Goal: Information Seeking & Learning: Compare options

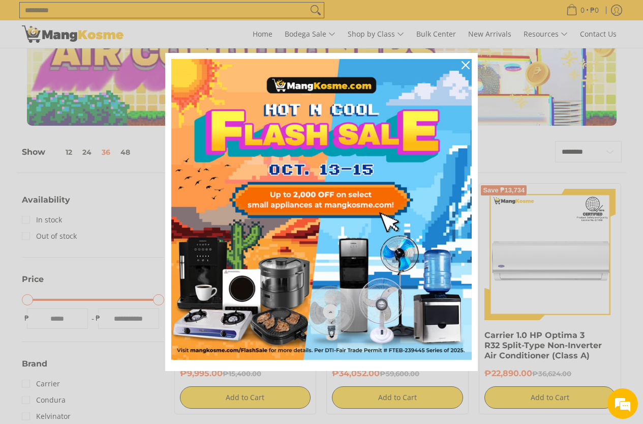
scroll to position [51, 0]
click at [466, 64] on icon "close icon" at bounding box center [466, 65] width 8 height 8
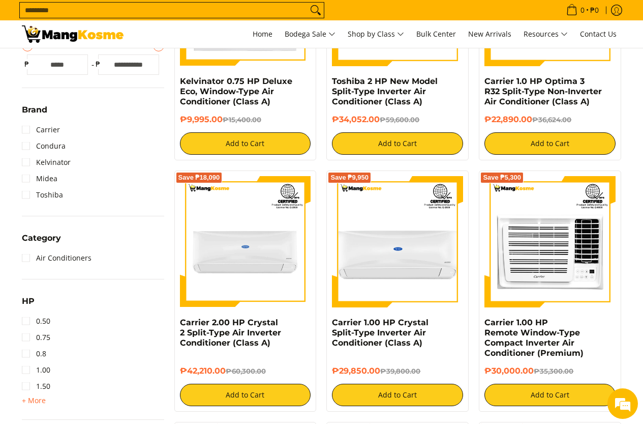
scroll to position [305, 0]
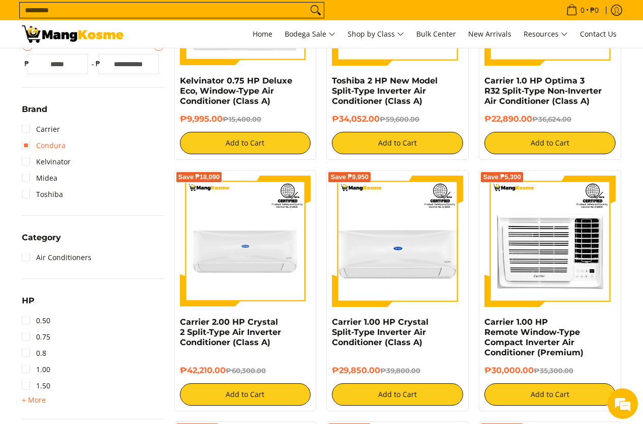
click at [38, 149] on link "Condura" at bounding box center [44, 145] width 44 height 16
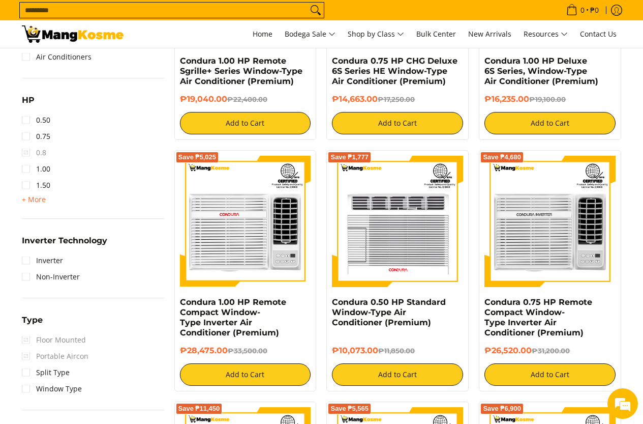
scroll to position [601, 0]
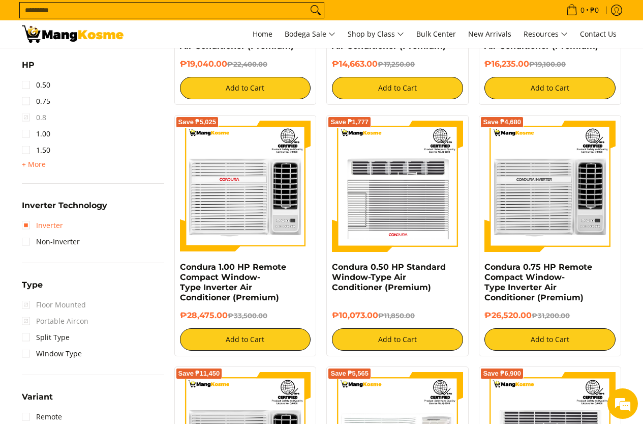
click at [29, 229] on link "Inverter" at bounding box center [42, 225] width 41 height 16
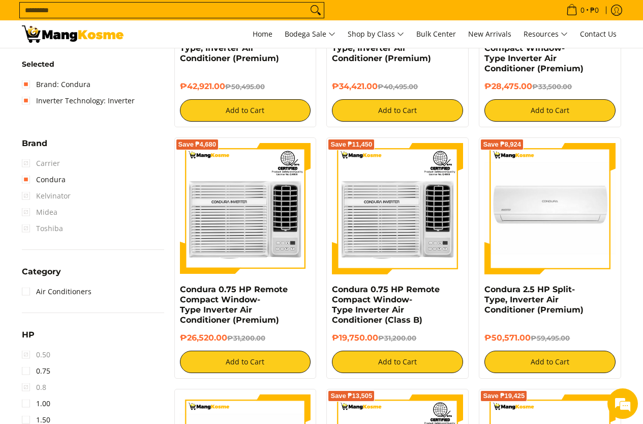
scroll to position [356, 0]
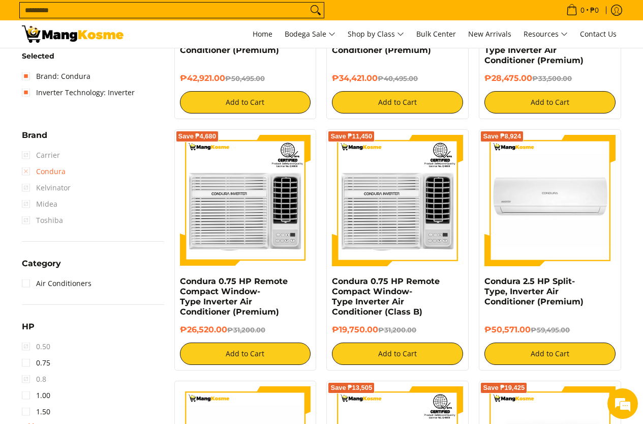
click at [24, 172] on link "Condura" at bounding box center [44, 171] width 44 height 16
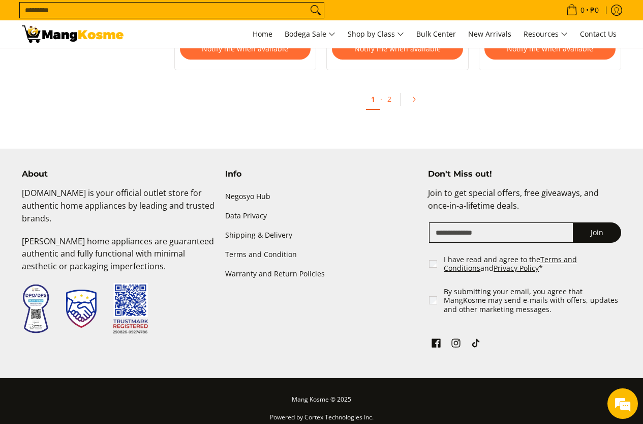
scroll to position [3208, 0]
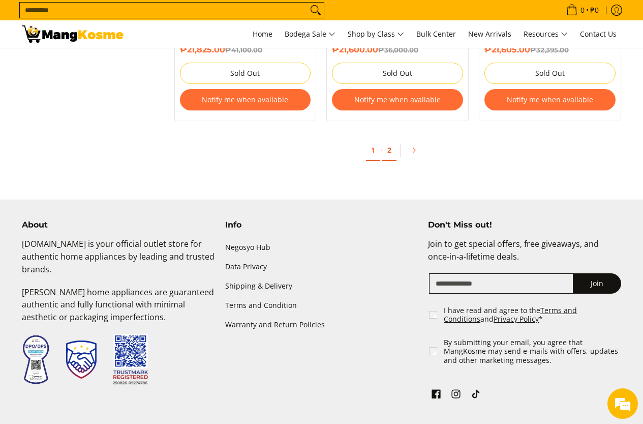
click at [387, 140] on link "2" at bounding box center [389, 150] width 14 height 21
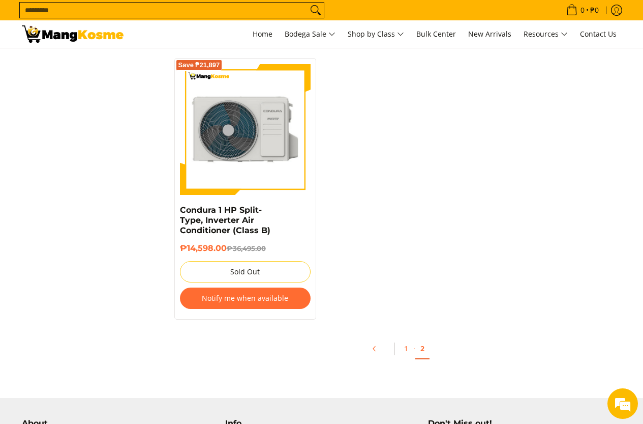
scroll to position [3051, 0]
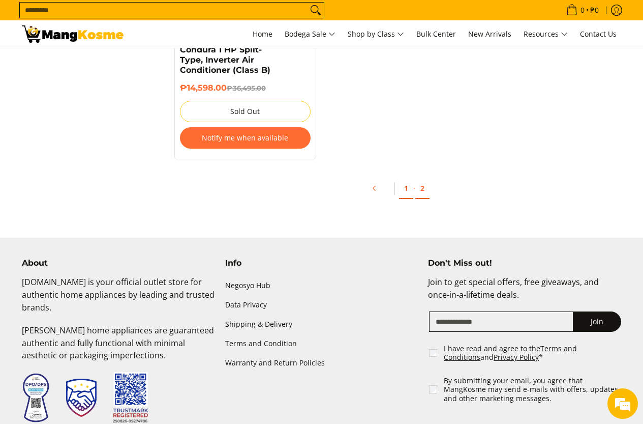
click at [409, 188] on link "1" at bounding box center [406, 188] width 14 height 21
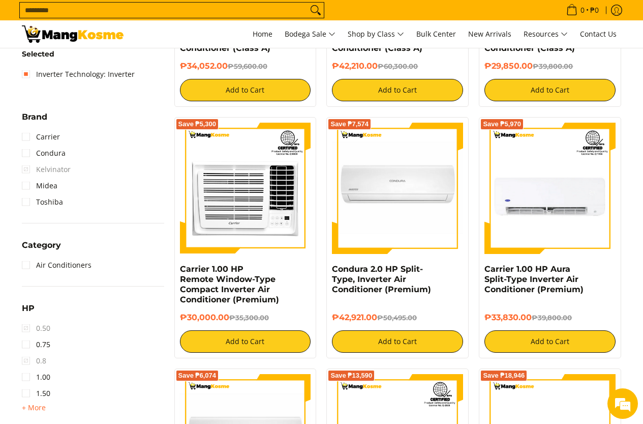
scroll to position [356, 0]
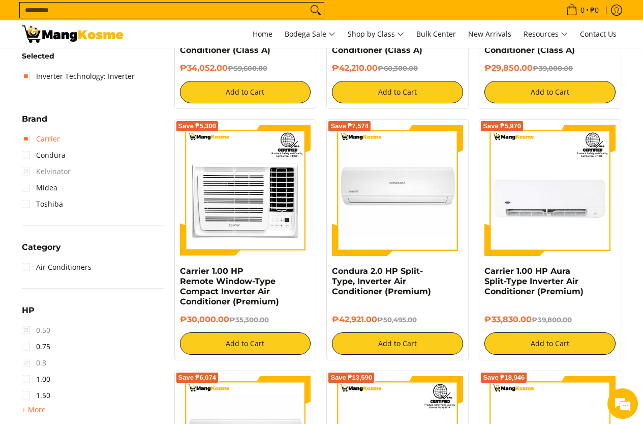
click at [43, 134] on link "Carrier" at bounding box center [41, 139] width 38 height 16
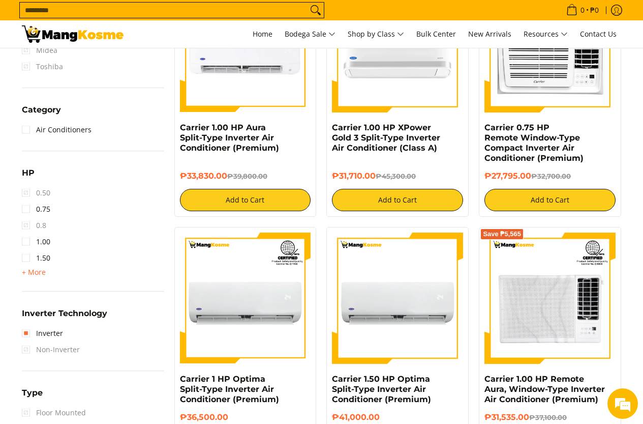
scroll to position [508, 0]
